Goal: Task Accomplishment & Management: Complete application form

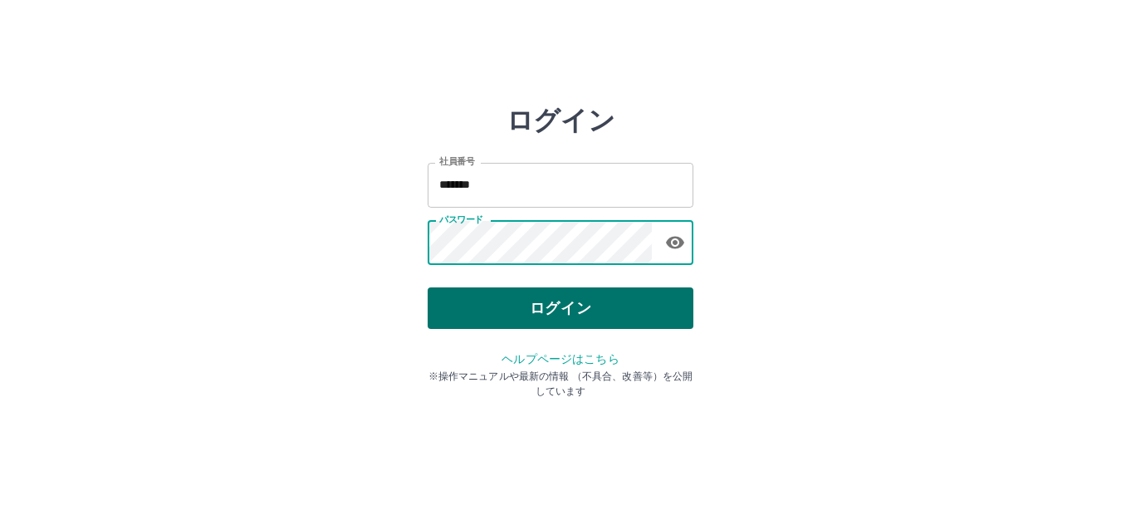
click at [558, 328] on button "ログイン" at bounding box center [560, 308] width 266 height 42
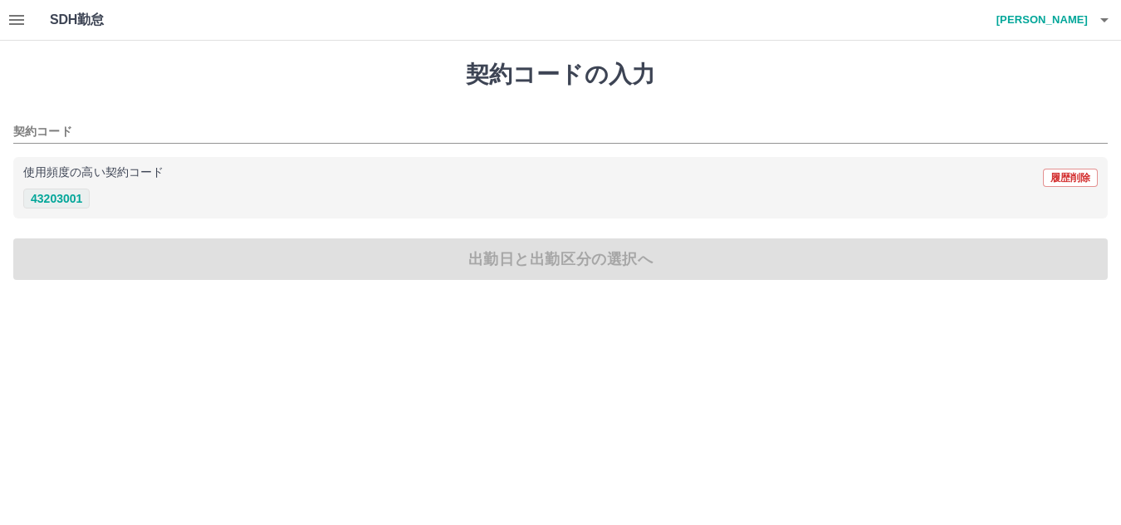
click at [44, 201] on button "43203001" at bounding box center [56, 198] width 66 height 20
type input "********"
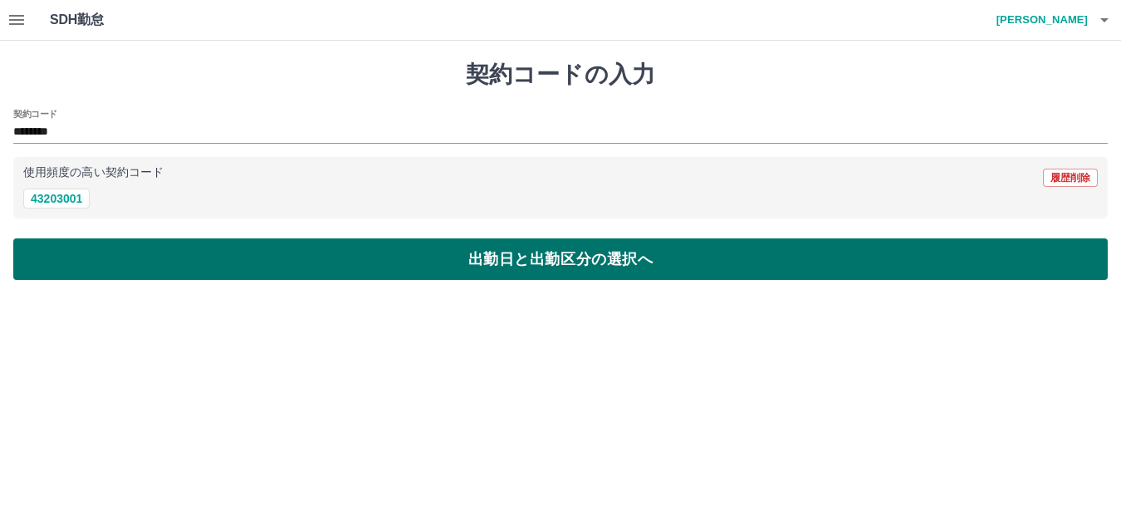
click at [515, 255] on button "出勤日と出勤区分の選択へ" at bounding box center [560, 259] width 1094 height 42
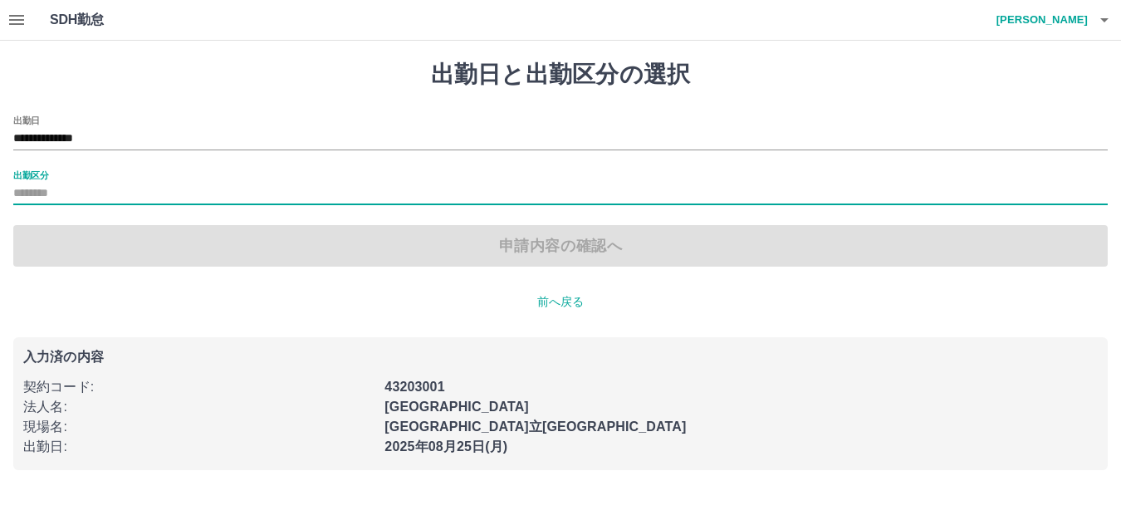
click at [48, 201] on input "出勤区分" at bounding box center [560, 193] width 1094 height 21
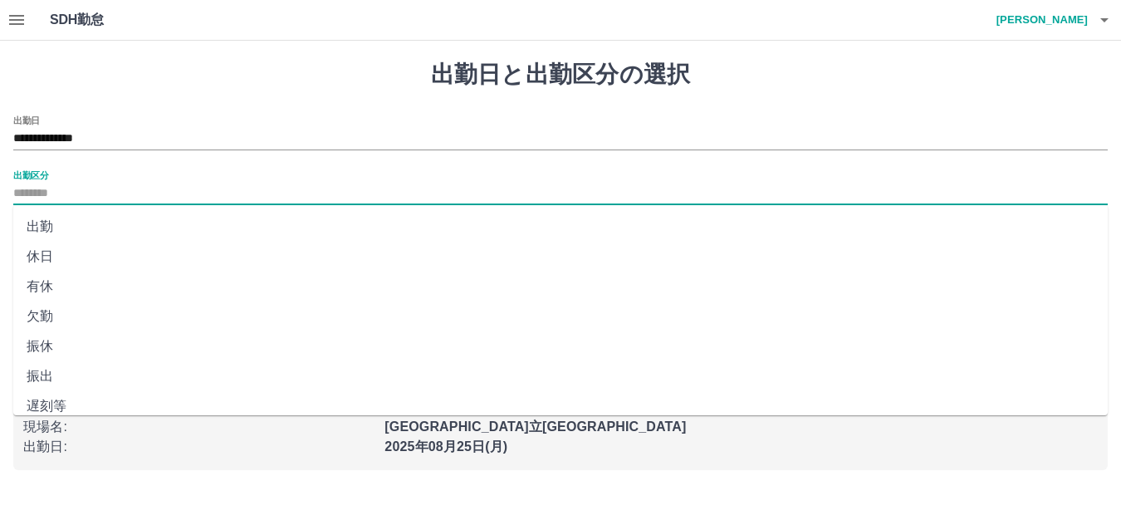
click at [51, 225] on li "出勤" at bounding box center [560, 227] width 1094 height 30
type input "**"
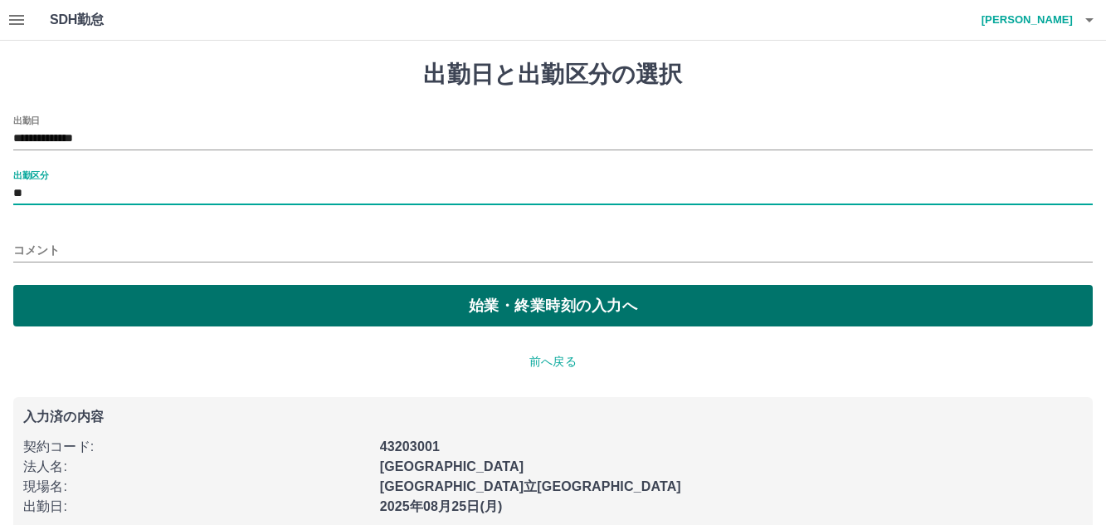
click at [458, 289] on button "始業・終業時刻の入力へ" at bounding box center [553, 306] width 1080 height 42
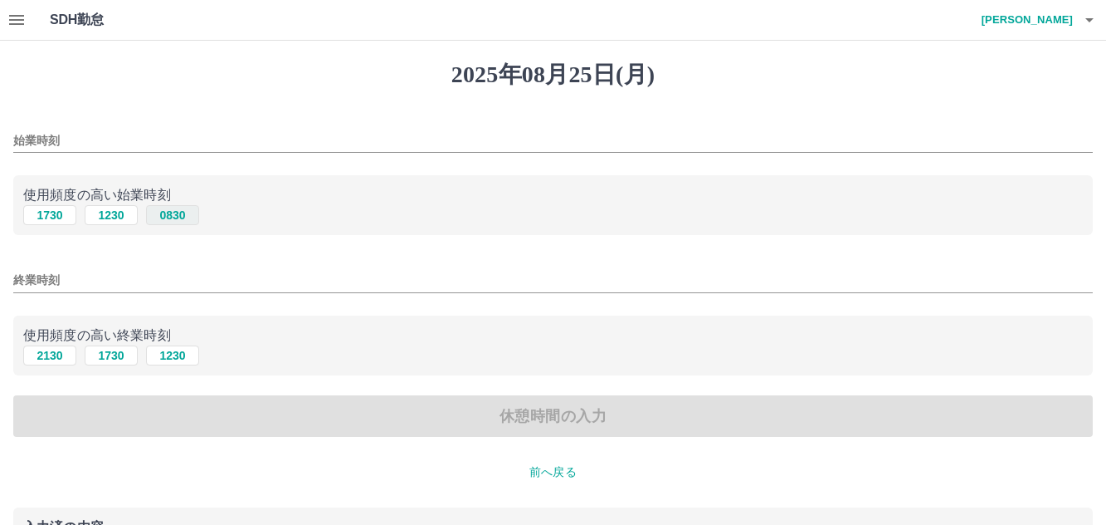
click at [169, 223] on button "0830" at bounding box center [172, 215] width 53 height 20
type input "****"
click at [184, 354] on button "1230" at bounding box center [172, 355] width 53 height 20
type input "****"
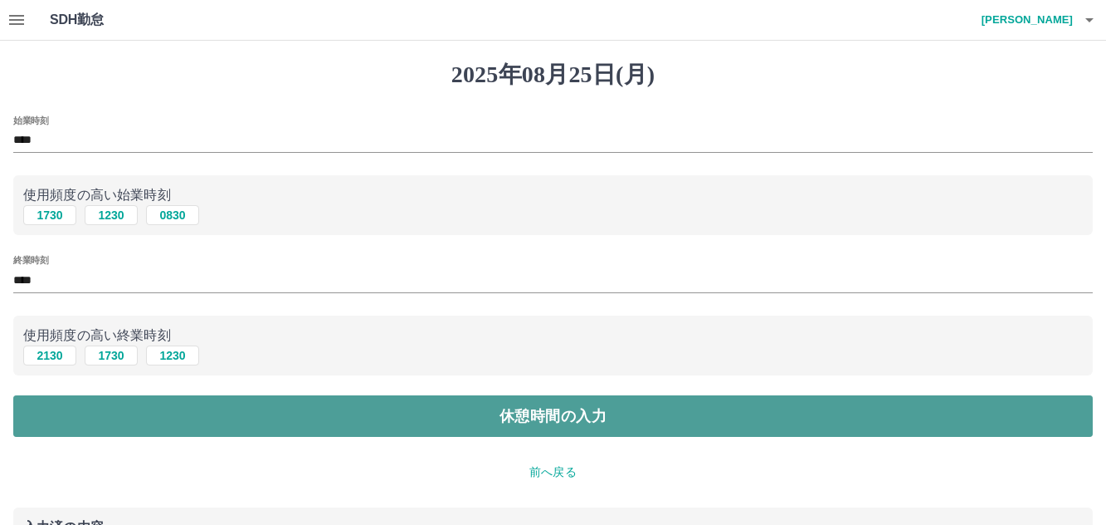
click at [501, 408] on button "休憩時間の入力" at bounding box center [553, 416] width 1080 height 42
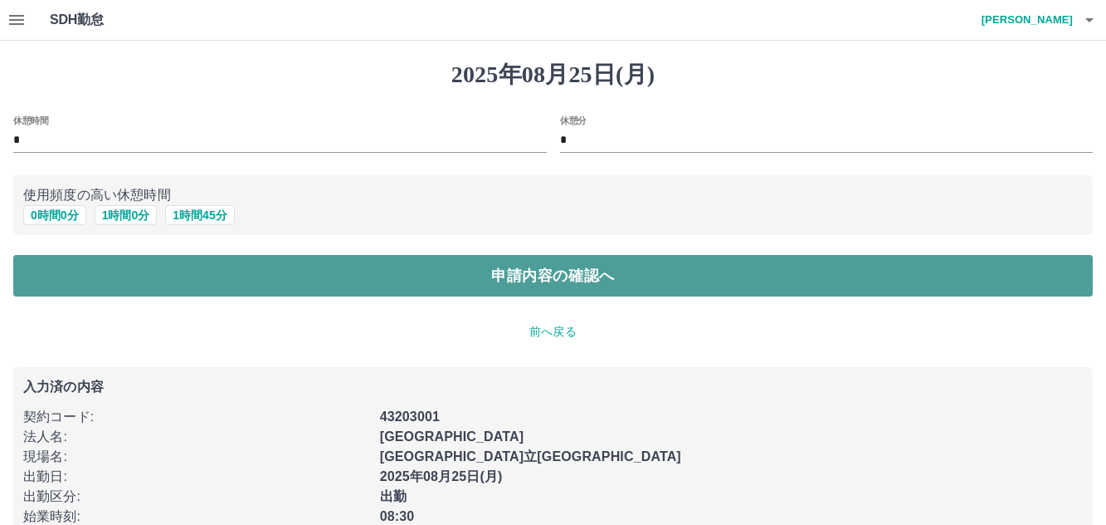
click at [456, 282] on button "申請内容の確認へ" at bounding box center [553, 276] width 1080 height 42
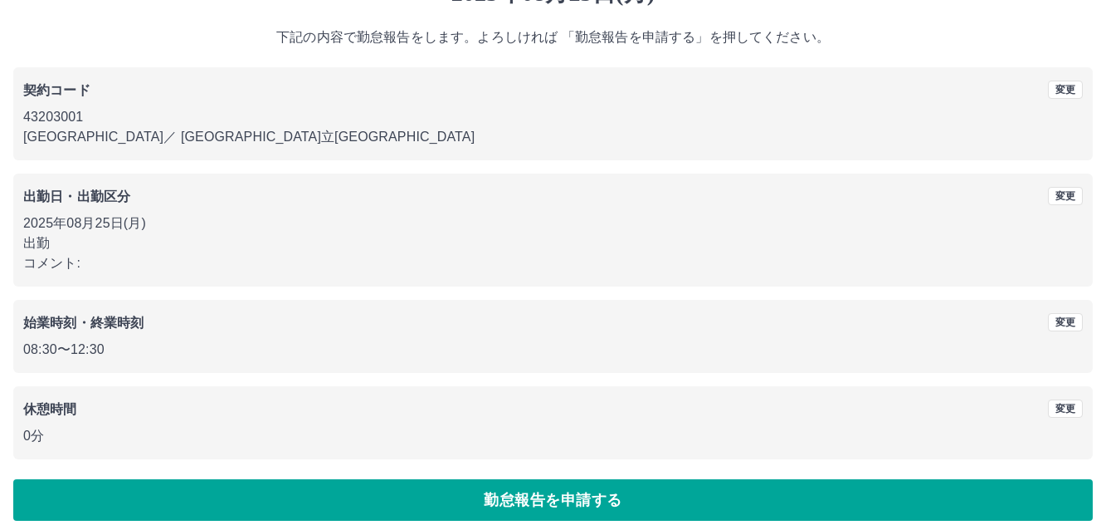
scroll to position [97, 0]
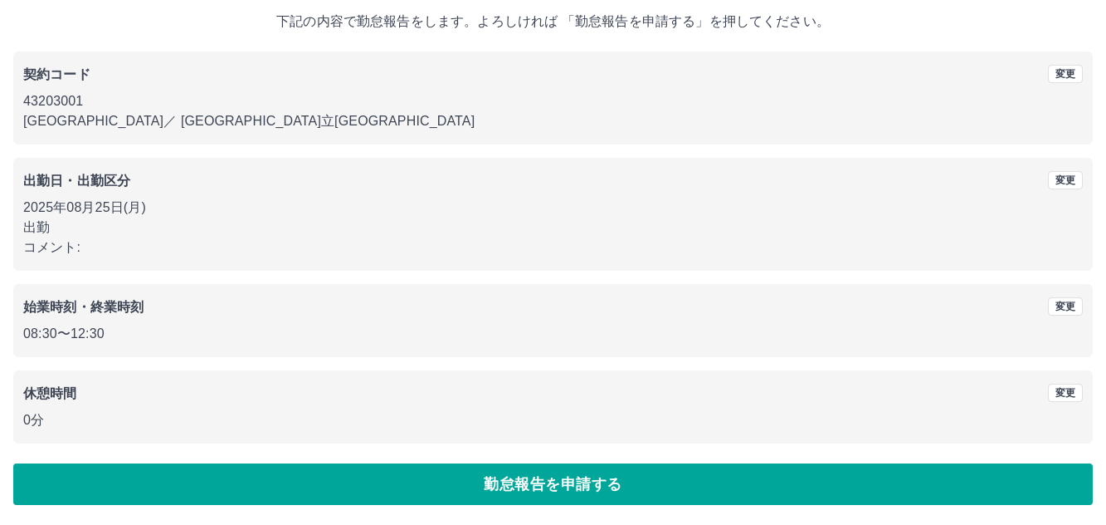
drag, startPoint x: 520, startPoint y: 479, endPoint x: 521, endPoint y: 469, distance: 10.0
click at [521, 480] on button "勤怠報告を申請する" at bounding box center [553, 484] width 1080 height 42
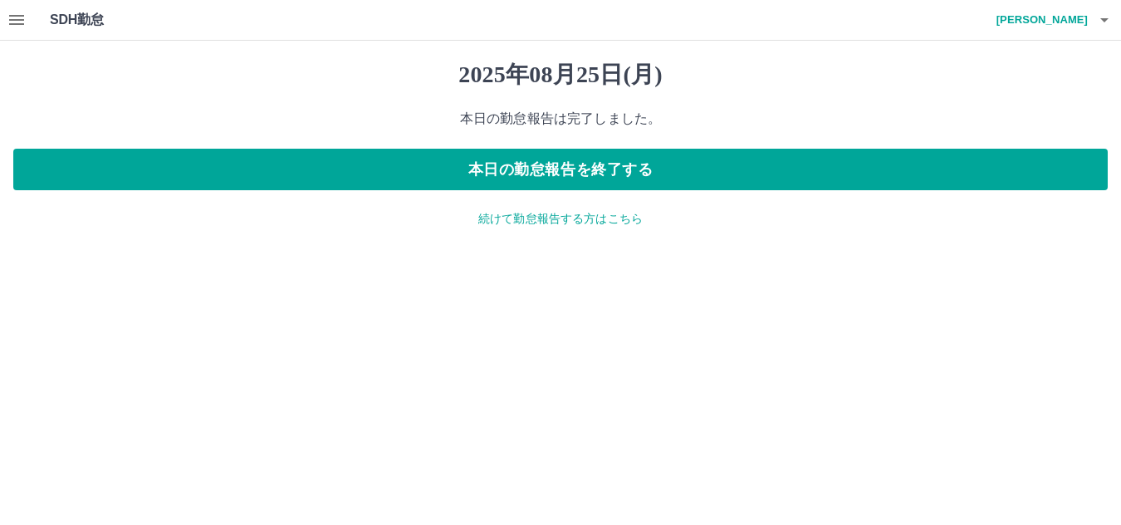
click at [21, 15] on icon "button" at bounding box center [16, 20] width 15 height 10
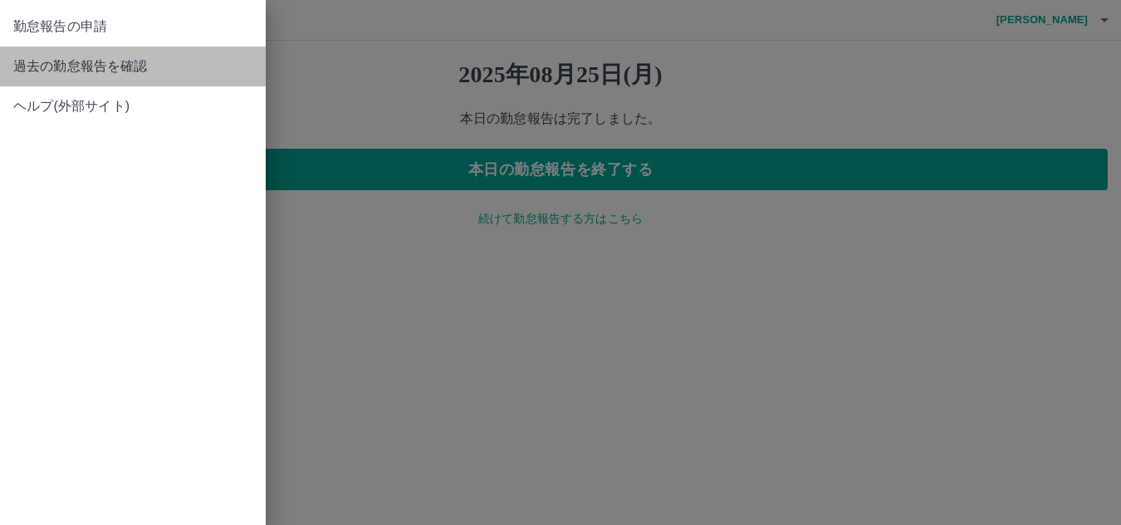
click at [43, 64] on span "過去の勤怠報告を確認" at bounding box center [132, 66] width 239 height 20
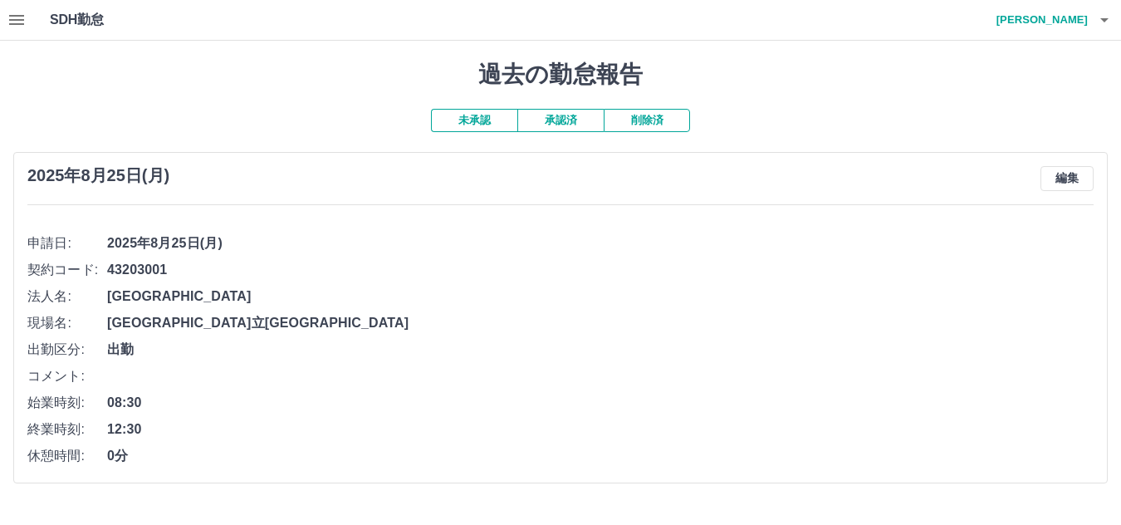
click at [536, 120] on button "承認済" at bounding box center [560, 120] width 86 height 23
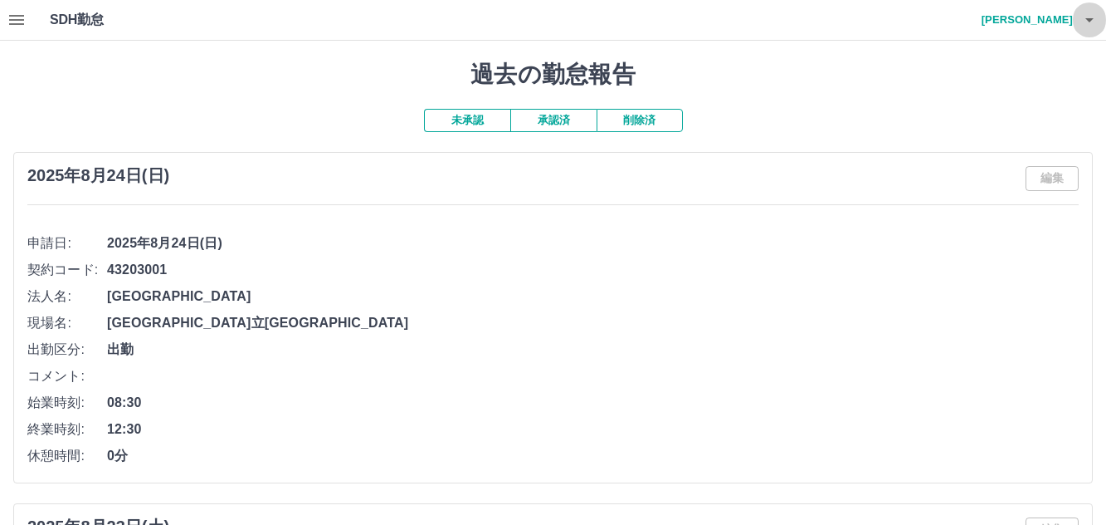
click at [1080, 19] on icon "button" at bounding box center [1090, 20] width 20 height 20
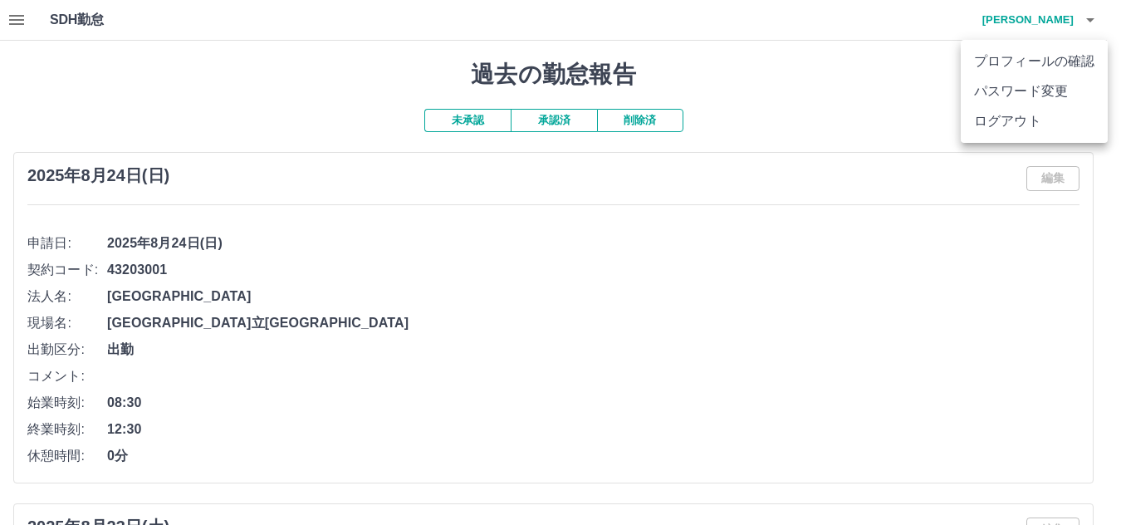
click at [1051, 131] on li "ログアウト" at bounding box center [1033, 121] width 147 height 30
